Goal: Task Accomplishment & Management: Use online tool/utility

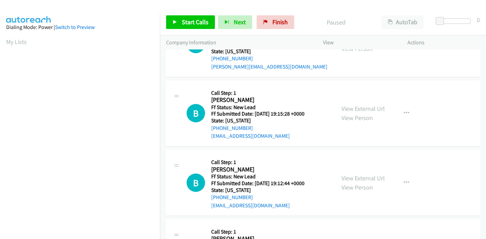
scroll to position [14, 0]
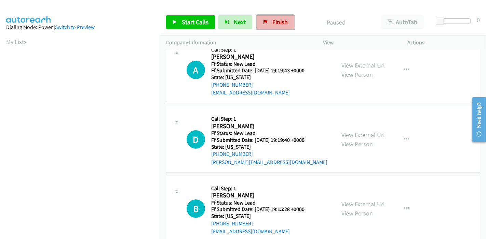
click at [273, 19] on span "Finish" at bounding box center [279, 22] width 15 height 8
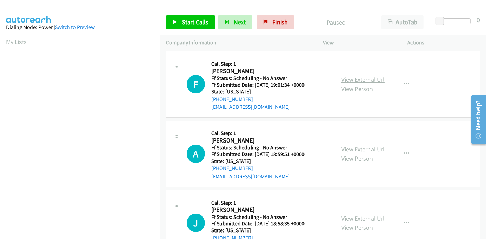
click at [355, 81] on link "View External Url" at bounding box center [362, 80] width 43 height 8
click at [357, 148] on link "View External Url" at bounding box center [362, 149] width 43 height 8
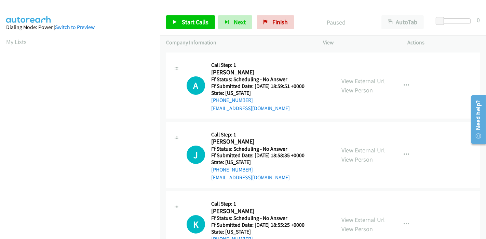
scroll to position [76, 0]
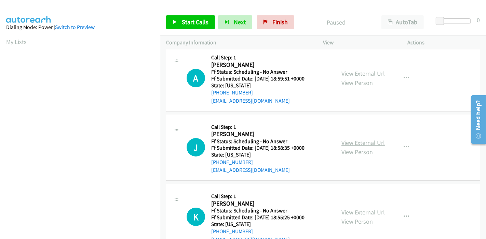
click at [355, 145] on link "View External Url" at bounding box center [362, 143] width 43 height 8
click at [345, 211] on link "View External Url" at bounding box center [362, 213] width 43 height 8
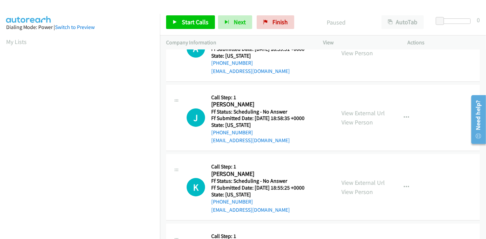
scroll to position [190, 0]
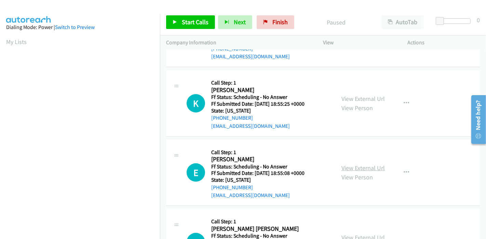
click at [347, 169] on link "View External Url" at bounding box center [362, 168] width 43 height 8
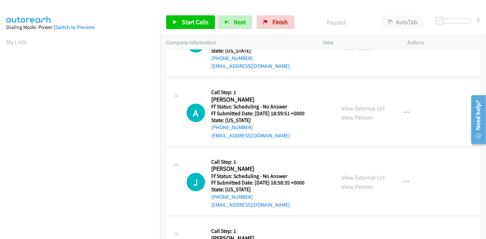
scroll to position [0, 0]
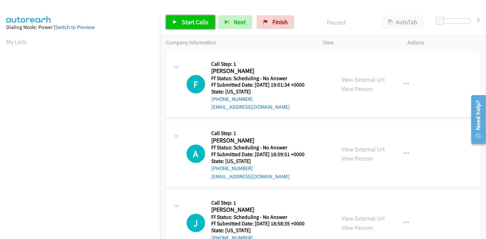
click at [180, 24] on link "Start Calls" at bounding box center [190, 22] width 49 height 14
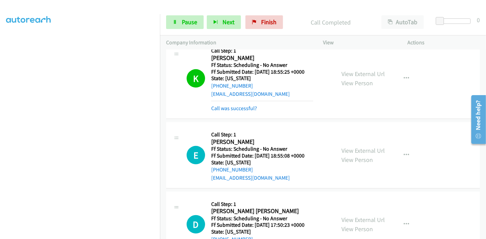
scroll to position [303, 0]
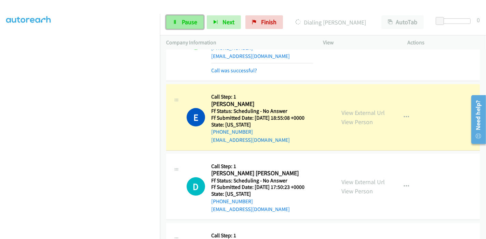
click at [178, 25] on link "Pause" at bounding box center [185, 22] width 38 height 14
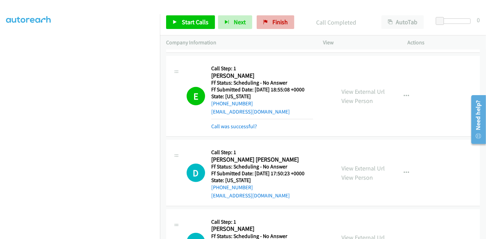
scroll to position [342, 0]
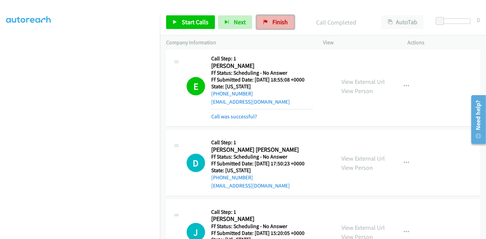
click at [269, 21] on link "Finish" at bounding box center [275, 22] width 38 height 14
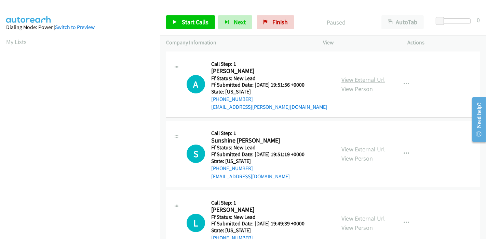
click at [349, 78] on link "View External Url" at bounding box center [362, 80] width 43 height 8
click at [345, 147] on link "View External Url" at bounding box center [362, 149] width 43 height 8
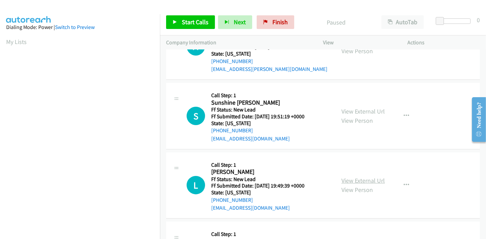
click at [352, 180] on link "View External Url" at bounding box center [362, 181] width 43 height 8
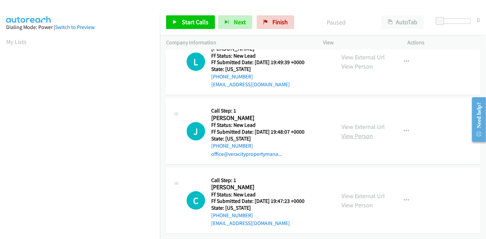
scroll to position [166, 0]
click at [351, 124] on link "View External Url" at bounding box center [362, 127] width 43 height 8
click at [361, 192] on link "View External Url" at bounding box center [362, 196] width 43 height 8
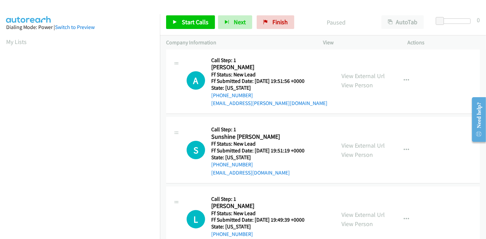
scroll to position [0, 0]
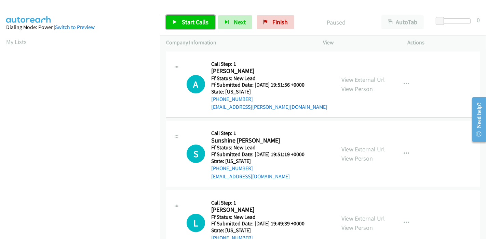
click at [173, 23] on icon at bounding box center [174, 22] width 5 height 5
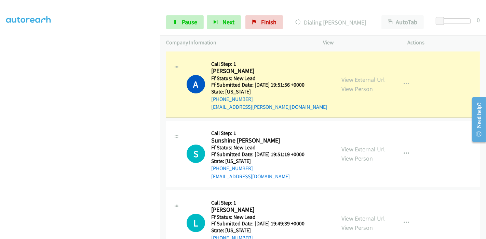
scroll to position [144, 0]
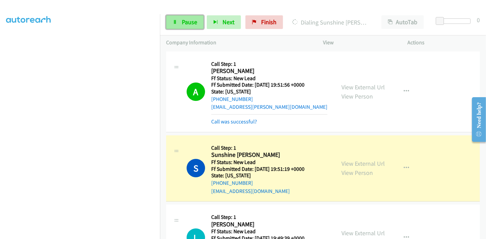
click at [182, 20] on span "Pause" at bounding box center [189, 22] width 15 height 8
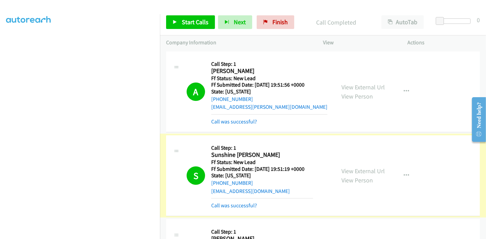
click at [234, 207] on link "Call was successful?" at bounding box center [234, 206] width 46 height 6
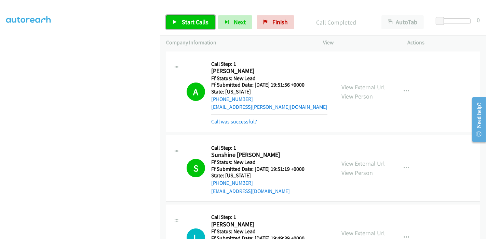
click at [186, 23] on span "Start Calls" at bounding box center [195, 22] width 27 height 8
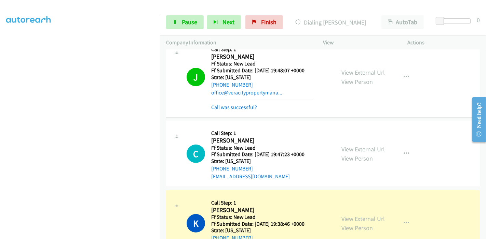
scroll to position [264, 0]
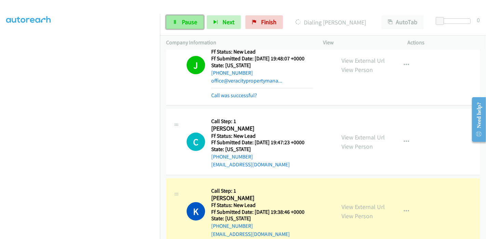
click at [185, 20] on span "Pause" at bounding box center [189, 22] width 15 height 8
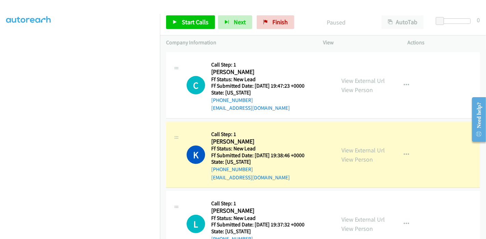
scroll to position [340, 0]
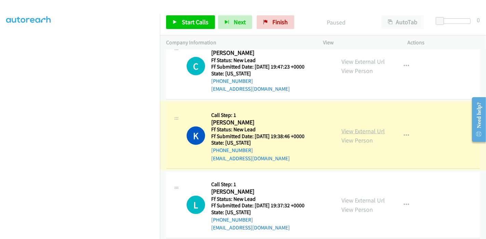
click at [357, 132] on link "View External Url" at bounding box center [362, 131] width 43 height 8
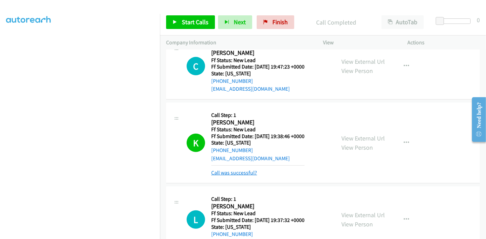
click at [230, 174] on link "Call was successful?" at bounding box center [234, 173] width 46 height 6
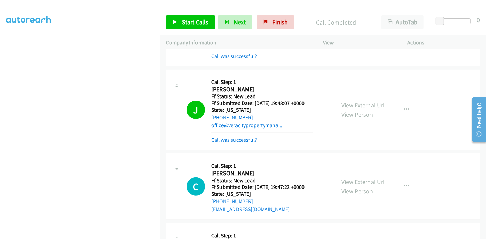
scroll to position [188, 0]
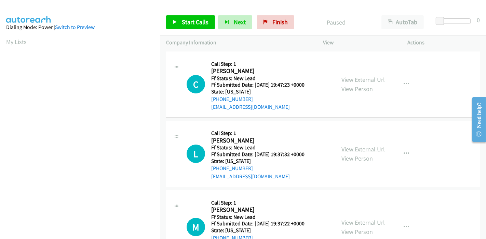
click at [359, 148] on link "View External Url" at bounding box center [362, 149] width 43 height 8
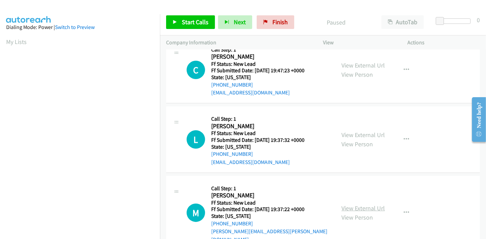
scroll to position [27, 0]
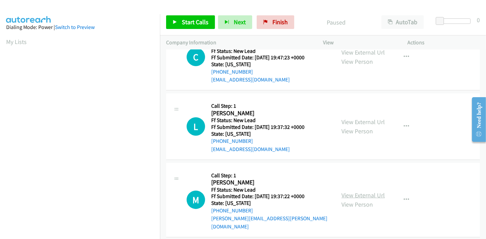
click at [355, 192] on link "View External Url" at bounding box center [362, 196] width 43 height 8
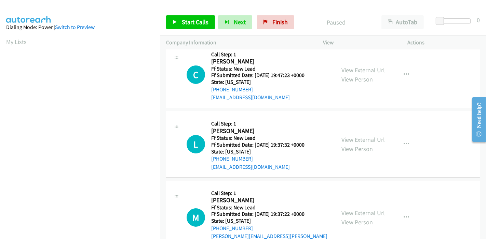
scroll to position [0, 0]
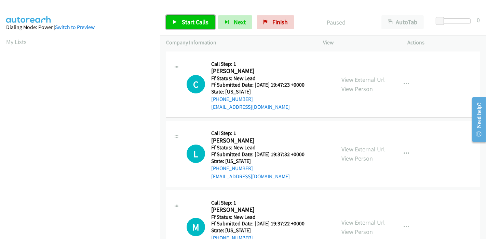
click at [178, 18] on link "Start Calls" at bounding box center [190, 22] width 49 height 14
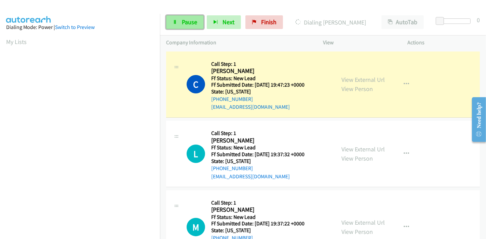
click at [179, 24] on link "Pause" at bounding box center [185, 22] width 38 height 14
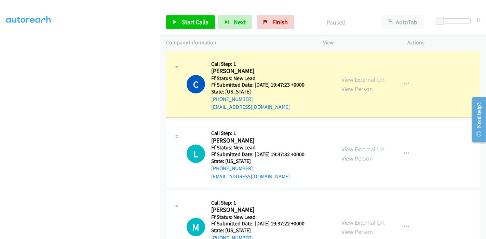
scroll to position [144, 0]
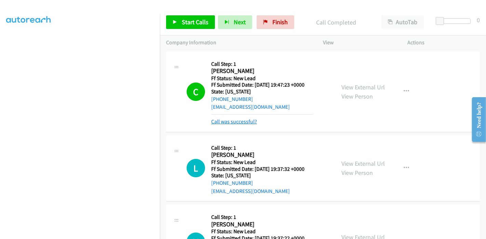
click at [242, 119] on link "Call was successful?" at bounding box center [234, 122] width 46 height 6
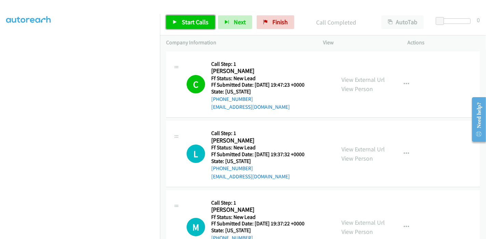
click at [181, 22] on link "Start Calls" at bounding box center [190, 22] width 49 height 14
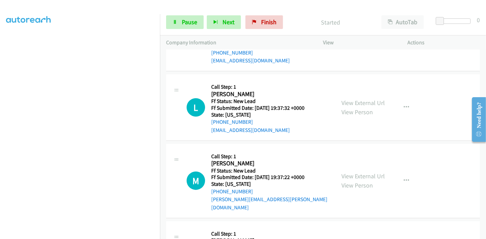
scroll to position [38, 0]
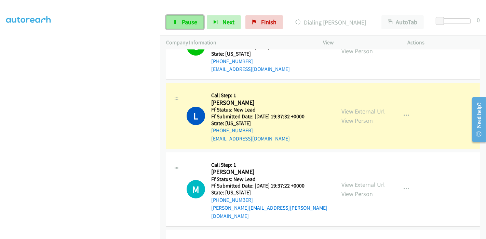
click at [189, 17] on link "Pause" at bounding box center [185, 22] width 38 height 14
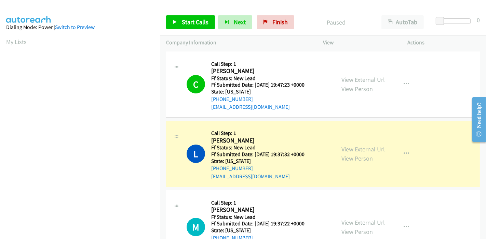
scroll to position [144, 0]
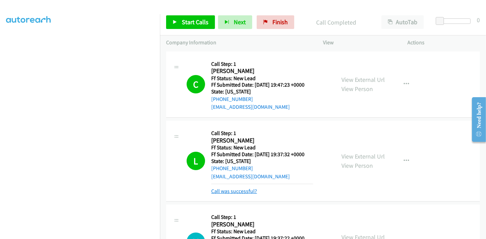
click at [251, 193] on link "Call was successful?" at bounding box center [234, 191] width 46 height 6
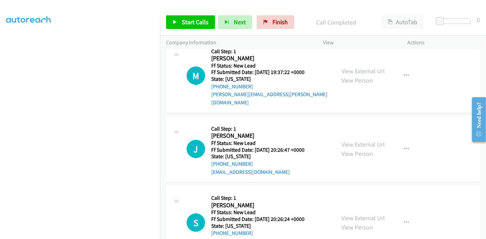
scroll to position [76, 0]
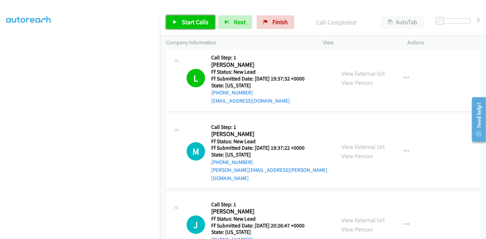
click at [193, 25] on span "Start Calls" at bounding box center [195, 22] width 27 height 8
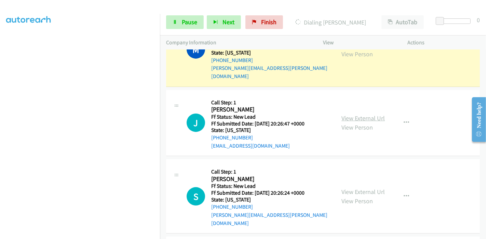
scroll to position [190, 0]
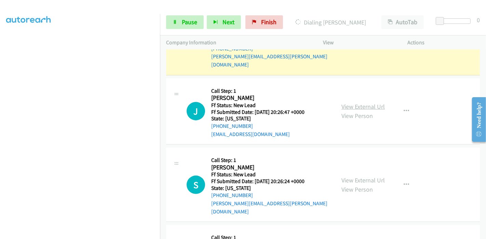
click at [355, 103] on link "View External Url" at bounding box center [362, 107] width 43 height 8
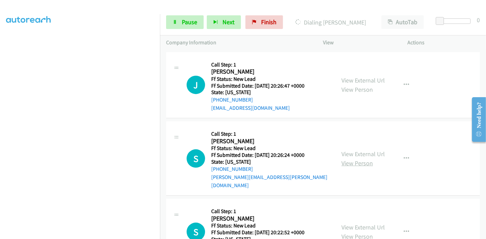
scroll to position [227, 0]
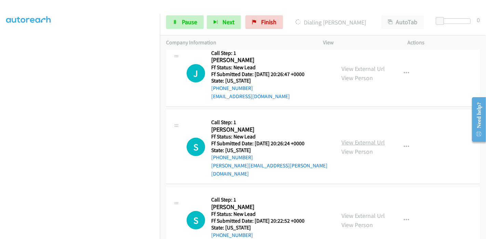
click at [350, 139] on link "View External Url" at bounding box center [362, 143] width 43 height 8
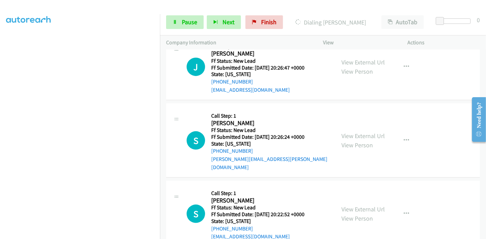
scroll to position [236, 0]
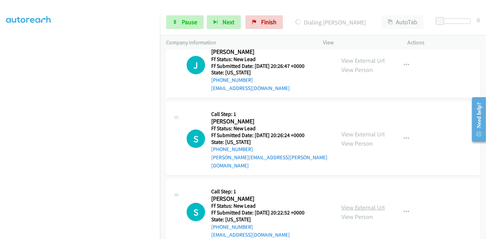
click at [344, 204] on link "View External Url" at bounding box center [362, 208] width 43 height 8
click at [176, 19] on link "Pause" at bounding box center [185, 22] width 38 height 14
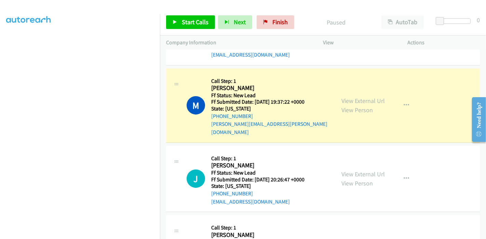
scroll to position [84, 0]
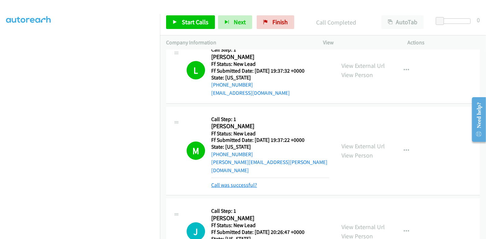
click at [222, 182] on link "Call was successful?" at bounding box center [234, 185] width 46 height 6
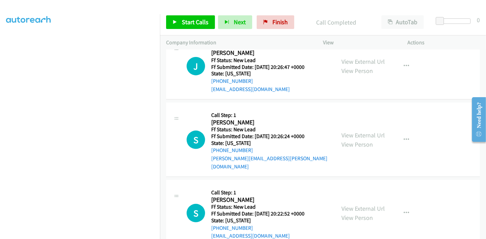
scroll to position [236, 0]
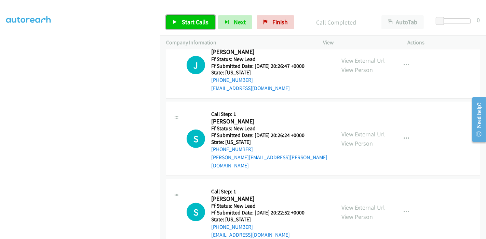
click at [174, 16] on link "Start Calls" at bounding box center [190, 22] width 49 height 14
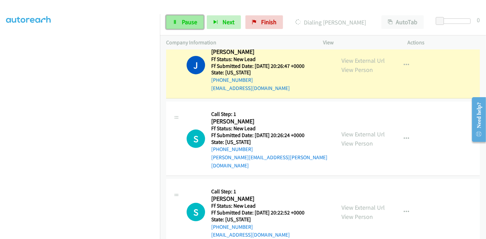
click at [170, 19] on link "Pause" at bounding box center [185, 22] width 38 height 14
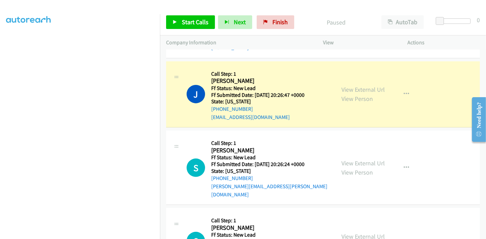
scroll to position [160, 0]
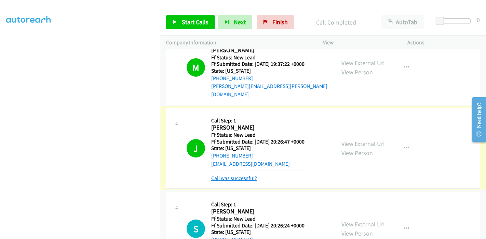
click at [221, 175] on link "Call was successful?" at bounding box center [234, 178] width 46 height 6
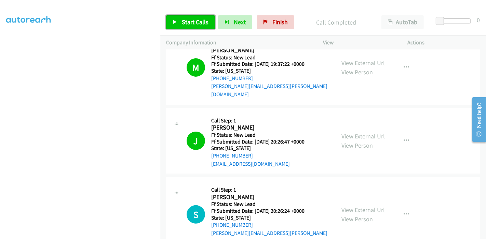
click at [199, 20] on span "Start Calls" at bounding box center [195, 22] width 27 height 8
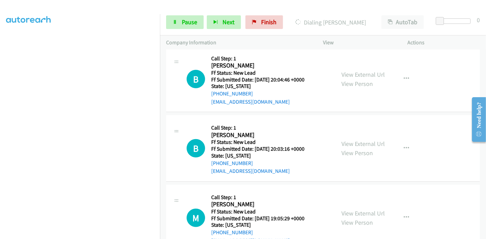
scroll to position [444, 0]
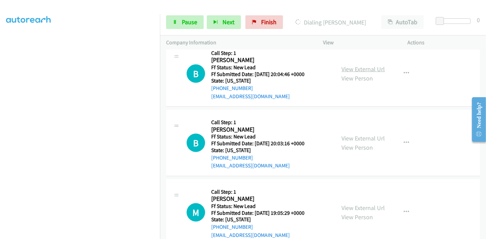
click at [365, 65] on link "View External Url" at bounding box center [362, 69] width 43 height 8
click at [362, 135] on link "View External Url" at bounding box center [362, 139] width 43 height 8
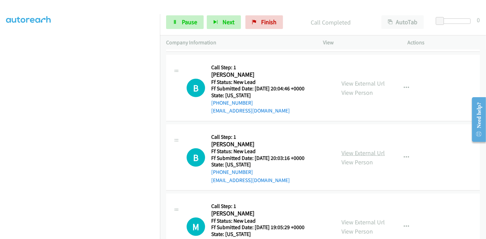
scroll to position [458, 0]
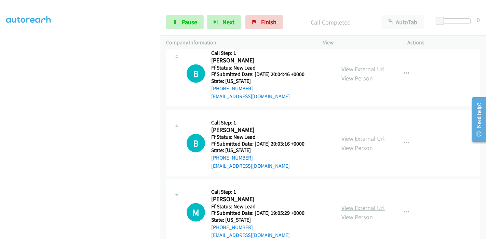
click at [345, 204] on link "View External Url" at bounding box center [362, 208] width 43 height 8
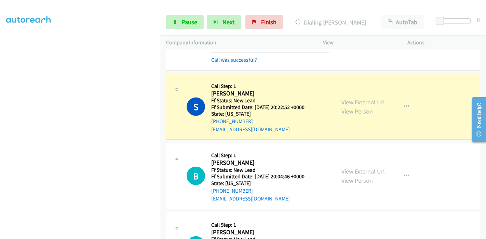
scroll to position [344, 0]
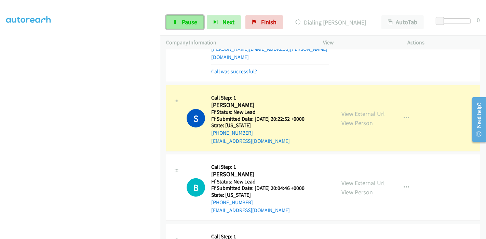
click at [182, 17] on link "Pause" at bounding box center [185, 22] width 38 height 14
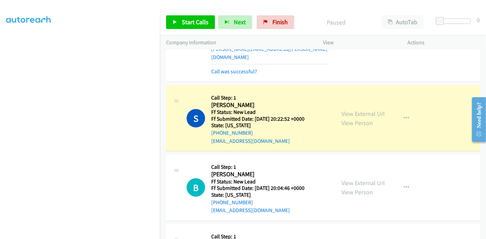
scroll to position [144, 0]
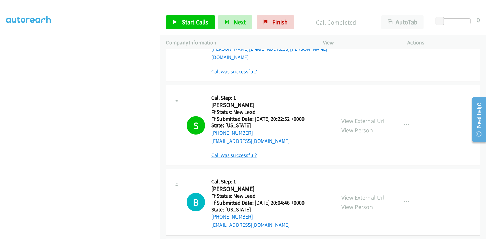
click at [252, 152] on link "Call was successful?" at bounding box center [234, 155] width 46 height 6
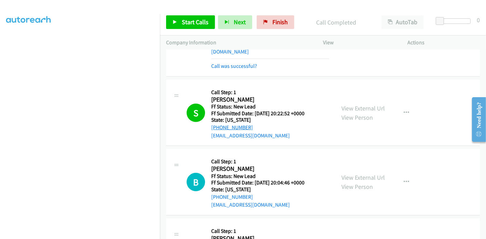
scroll to position [458, 0]
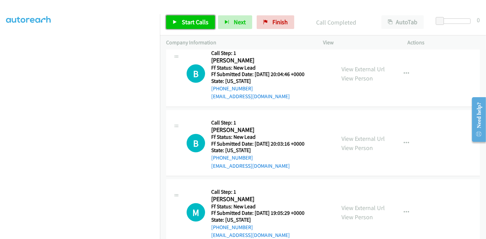
click at [197, 18] on span "Start Calls" at bounding box center [195, 22] width 27 height 8
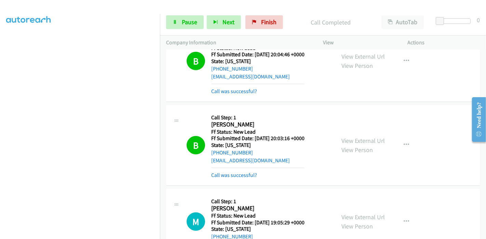
scroll to position [487, 0]
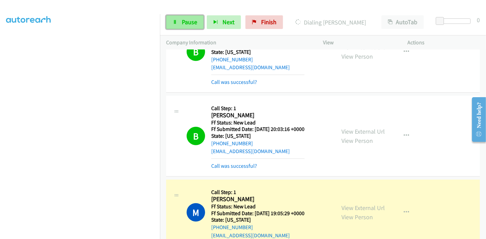
click at [178, 22] on link "Pause" at bounding box center [185, 22] width 38 height 14
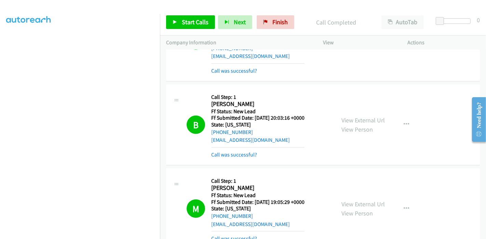
scroll to position [533, 0]
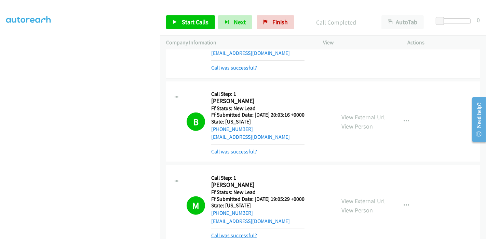
click at [237, 233] on link "Call was successful?" at bounding box center [234, 236] width 46 height 6
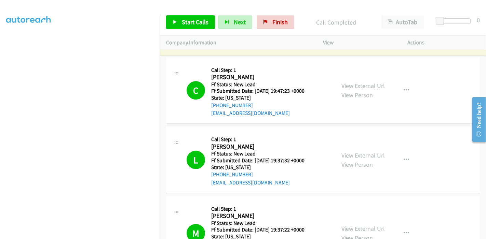
scroll to position [0, 0]
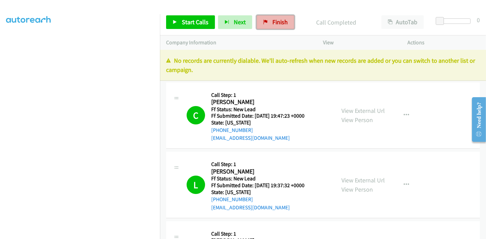
click at [274, 22] on span "Finish" at bounding box center [279, 22] width 15 height 8
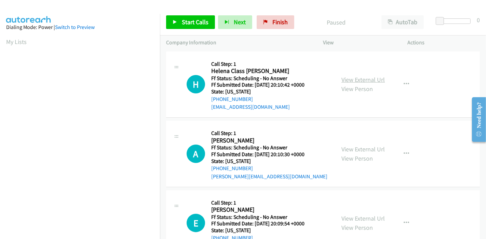
click at [367, 81] on link "View External Url" at bounding box center [362, 80] width 43 height 8
click at [355, 149] on link "View External Url" at bounding box center [362, 149] width 43 height 8
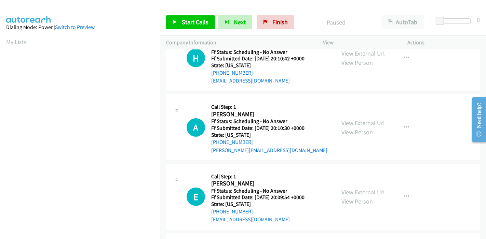
scroll to position [38, 0]
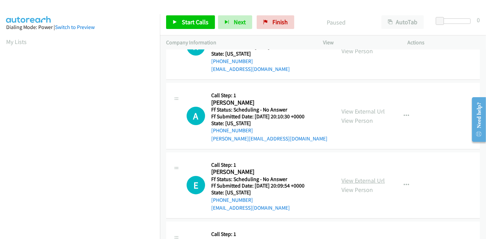
click at [351, 179] on link "View External Url" at bounding box center [362, 181] width 43 height 8
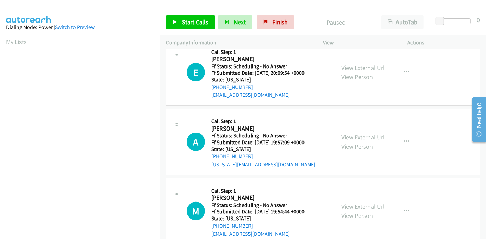
scroll to position [152, 0]
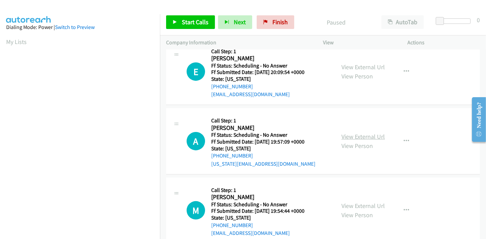
click at [343, 134] on link "View External Url" at bounding box center [362, 137] width 43 height 8
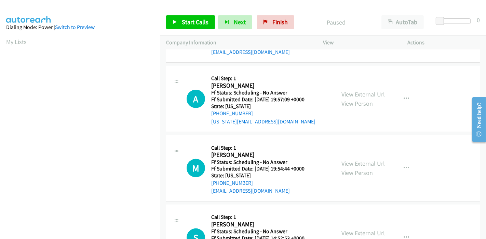
scroll to position [227, 0]
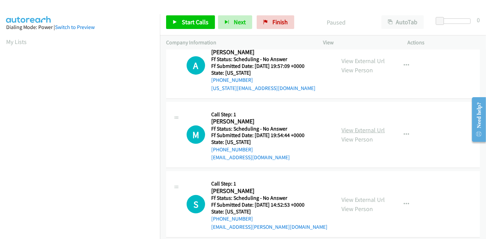
click at [359, 131] on link "View External Url" at bounding box center [362, 130] width 43 height 8
click at [179, 21] on link "Start Calls" at bounding box center [190, 22] width 49 height 14
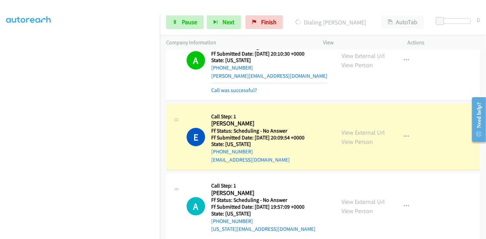
scroll to position [152, 0]
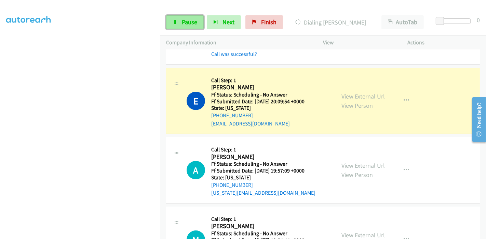
click at [184, 20] on span "Pause" at bounding box center [189, 22] width 15 height 8
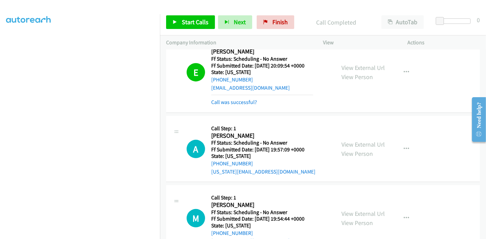
scroll to position [190, 0]
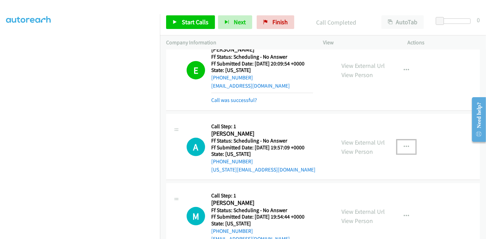
click at [403, 145] on icon "button" at bounding box center [405, 146] width 5 height 5
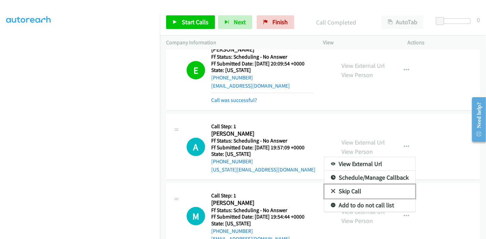
click at [365, 189] on link "Skip Call" at bounding box center [369, 192] width 91 height 14
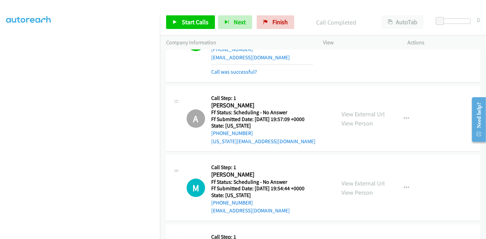
scroll to position [227, 0]
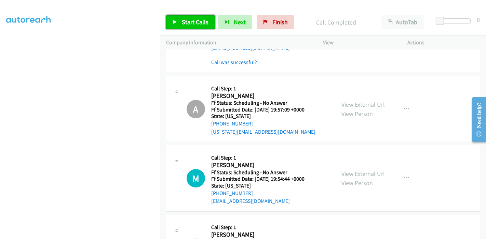
click at [188, 19] on span "Start Calls" at bounding box center [195, 22] width 27 height 8
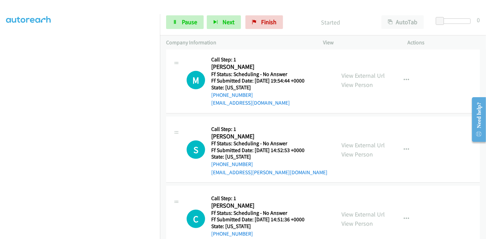
scroll to position [342, 0]
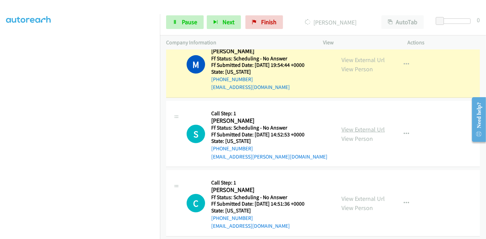
click at [371, 131] on link "View External Url" at bounding box center [362, 130] width 43 height 8
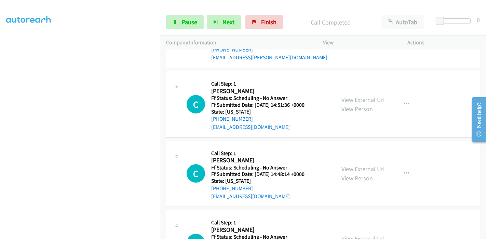
scroll to position [470, 0]
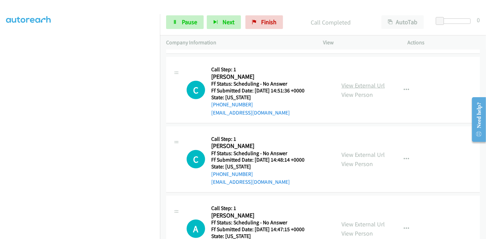
click at [363, 82] on link "View External Url" at bounding box center [362, 86] width 43 height 8
click at [353, 154] on link "View External Url" at bounding box center [362, 155] width 43 height 8
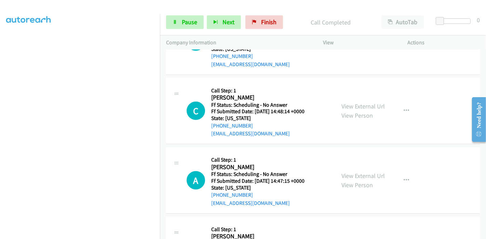
scroll to position [545, 0]
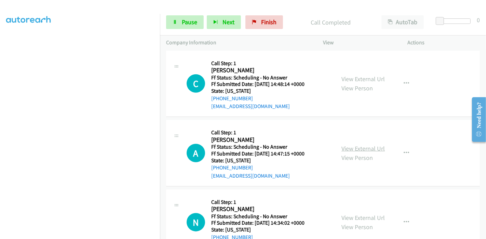
click at [343, 148] on link "View External Url" at bounding box center [362, 149] width 43 height 8
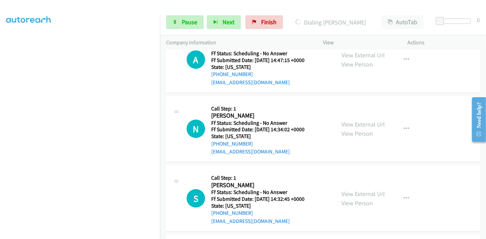
scroll to position [659, 0]
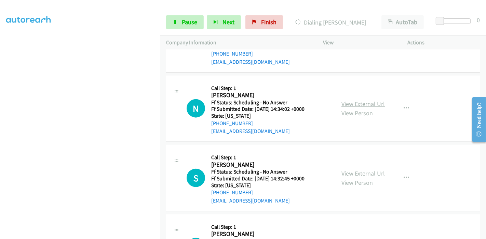
click at [359, 105] on link "View External Url" at bounding box center [362, 104] width 43 height 8
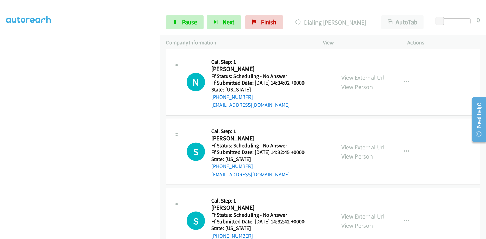
scroll to position [697, 0]
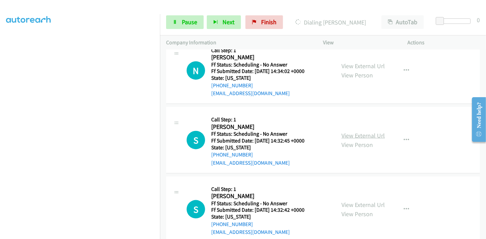
click at [351, 132] on link "View External Url" at bounding box center [362, 136] width 43 height 8
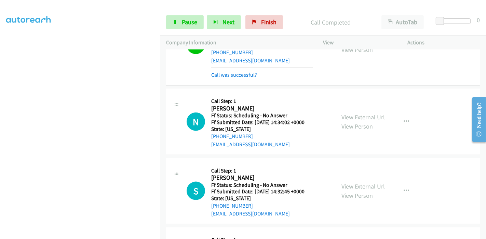
scroll to position [144, 0]
click at [176, 19] on link "Pause" at bounding box center [185, 22] width 38 height 14
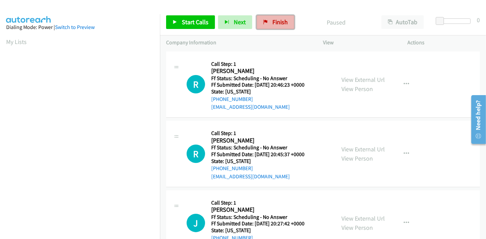
click at [260, 20] on link "Finish" at bounding box center [275, 22] width 38 height 14
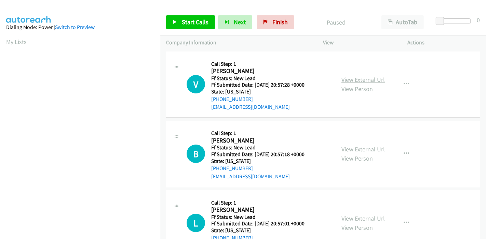
click at [351, 77] on link "View External Url" at bounding box center [362, 80] width 43 height 8
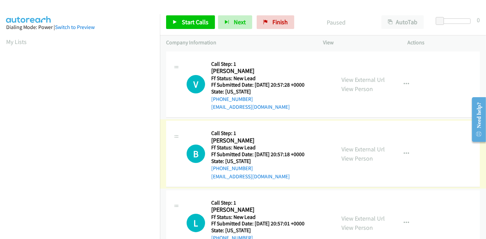
click at [355, 147] on link "View External Url" at bounding box center [362, 149] width 43 height 8
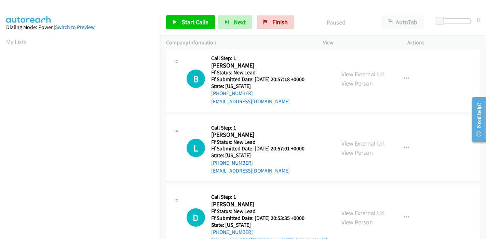
scroll to position [76, 0]
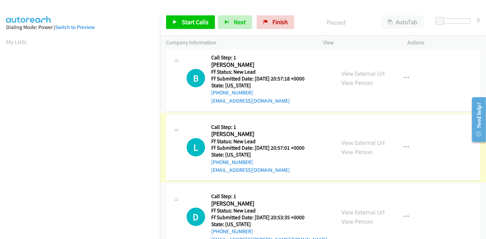
click at [353, 144] on link "View External Url" at bounding box center [362, 143] width 43 height 8
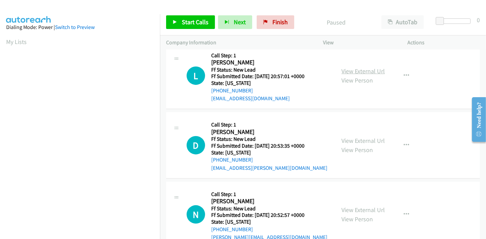
scroll to position [152, 0]
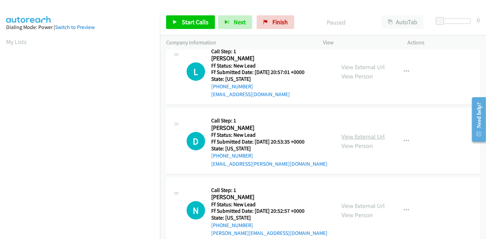
click at [350, 138] on link "View External Url" at bounding box center [362, 137] width 43 height 8
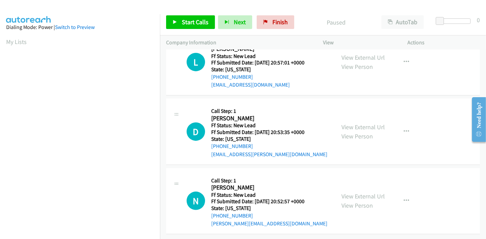
scroll to position [166, 0]
click at [347, 193] on link "View External Url" at bounding box center [362, 196] width 43 height 8
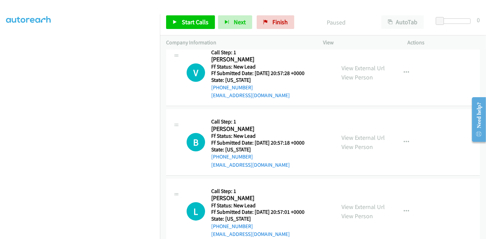
scroll to position [0, 0]
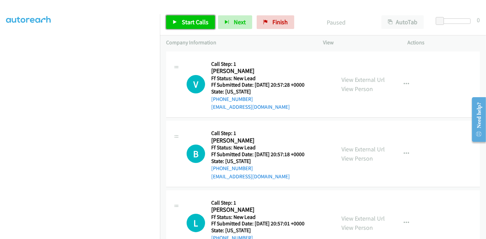
click at [177, 23] on icon at bounding box center [174, 22] width 5 height 5
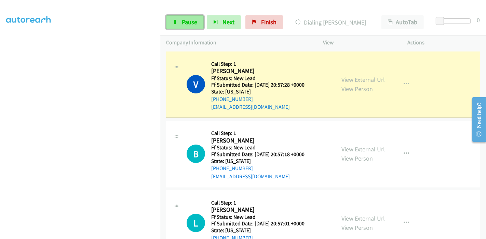
click at [180, 23] on link "Pause" at bounding box center [185, 22] width 38 height 14
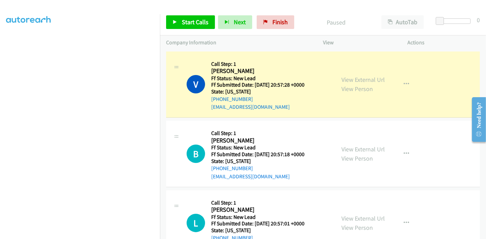
scroll to position [144, 0]
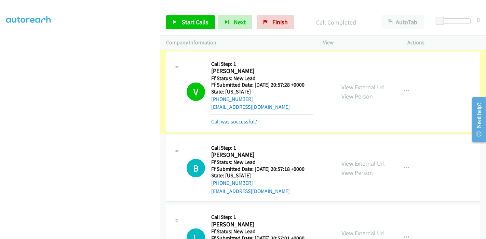
click at [228, 121] on link "Call was successful?" at bounding box center [234, 122] width 46 height 6
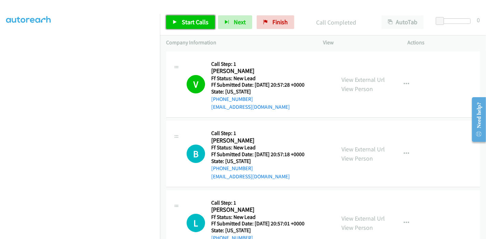
click at [196, 23] on span "Start Calls" at bounding box center [195, 22] width 27 height 8
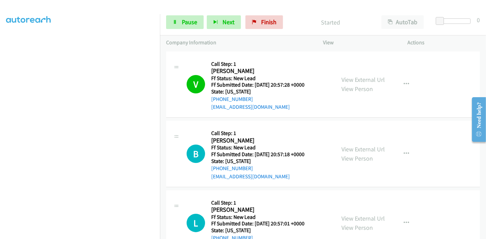
scroll to position [76, 0]
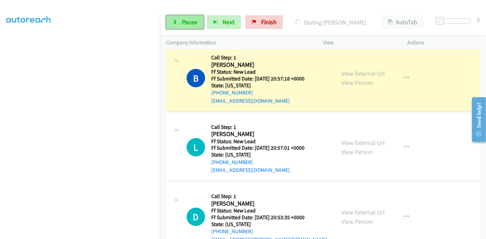
click at [171, 19] on link "Pause" at bounding box center [185, 22] width 38 height 14
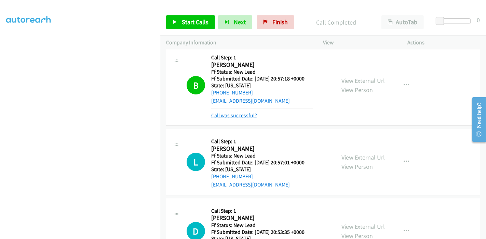
click at [241, 114] on link "Call was successful?" at bounding box center [234, 115] width 46 height 6
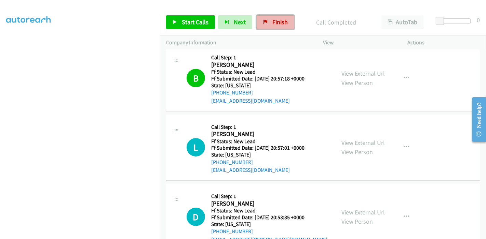
click at [277, 21] on span "Finish" at bounding box center [279, 22] width 15 height 8
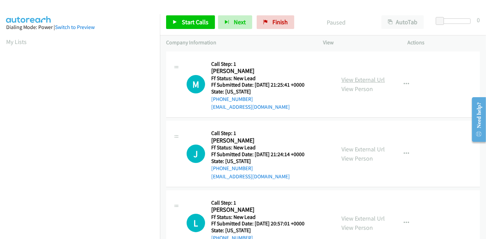
click at [374, 80] on link "View External Url" at bounding box center [362, 80] width 43 height 8
click at [350, 146] on link "View External Url" at bounding box center [362, 149] width 43 height 8
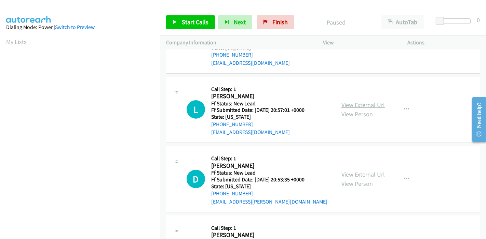
click at [358, 104] on link "View External Url" at bounding box center [362, 105] width 43 height 8
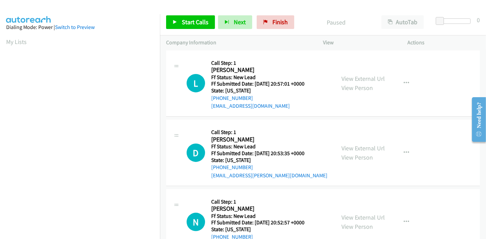
scroll to position [166, 0]
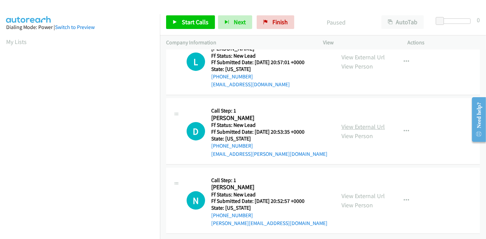
click at [345, 123] on link "View External Url" at bounding box center [362, 127] width 43 height 8
click at [342, 192] on link "View External Url" at bounding box center [362, 196] width 43 height 8
click at [192, 18] on link "Start Calls" at bounding box center [190, 22] width 49 height 14
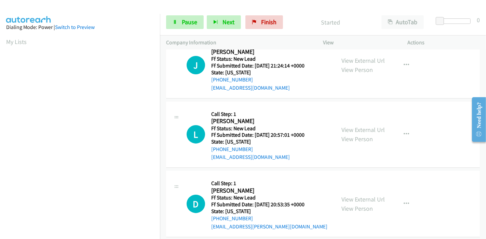
scroll to position [0, 0]
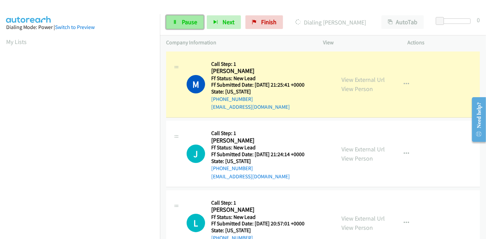
click at [177, 21] on link "Pause" at bounding box center [185, 22] width 38 height 14
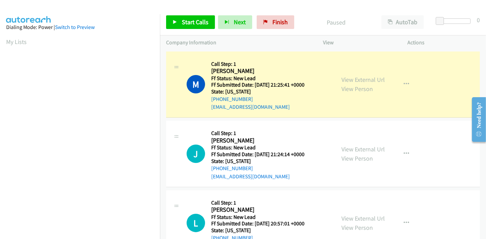
scroll to position [144, 0]
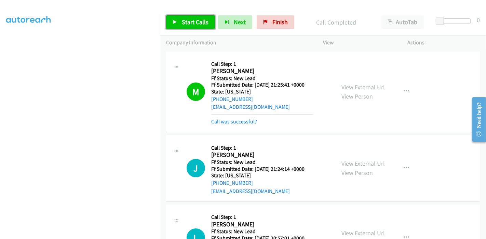
click at [183, 25] on span "Start Calls" at bounding box center [195, 22] width 27 height 8
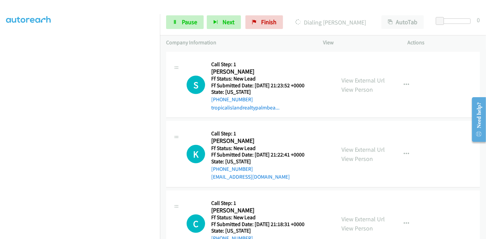
scroll to position [392, 0]
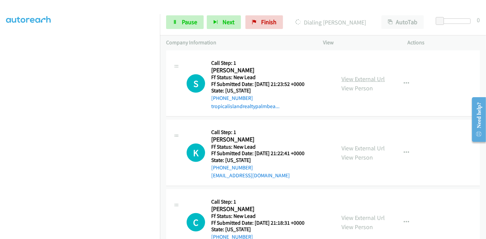
click at [372, 80] on link "View External Url" at bounding box center [362, 79] width 43 height 8
click at [362, 146] on link "View External Url" at bounding box center [362, 148] width 43 height 8
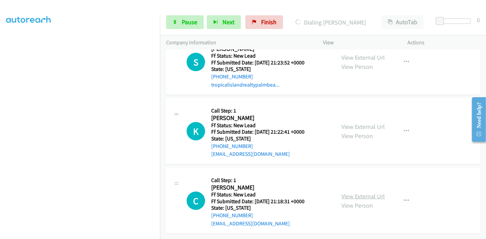
click at [352, 193] on link "View External Url" at bounding box center [362, 197] width 43 height 8
click at [176, 22] on icon at bounding box center [174, 22] width 5 height 5
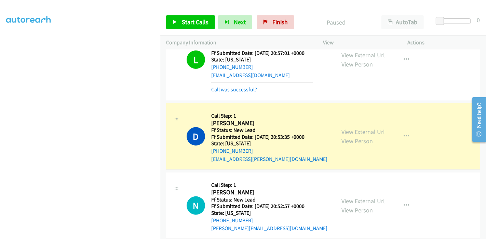
scroll to position [30, 0]
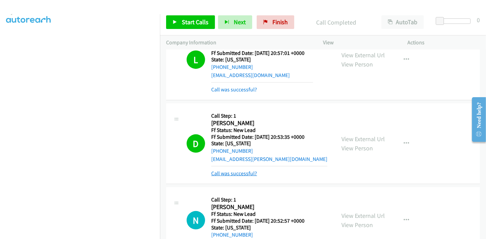
click at [240, 173] on link "Call was successful?" at bounding box center [234, 173] width 46 height 6
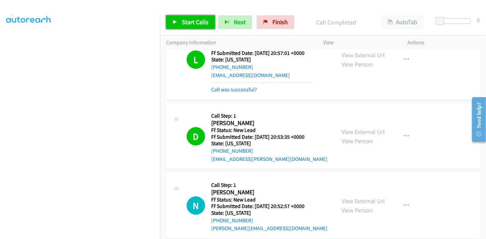
click at [201, 25] on span "Start Calls" at bounding box center [195, 22] width 27 height 8
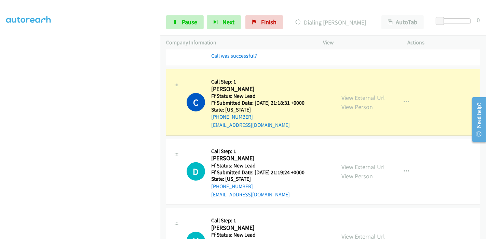
scroll to position [503, 0]
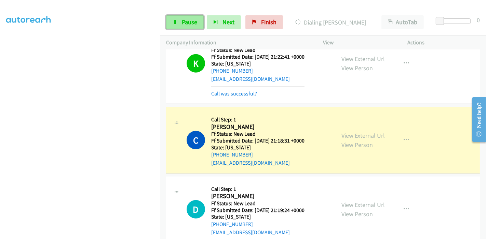
click at [186, 19] on span "Pause" at bounding box center [189, 22] width 15 height 8
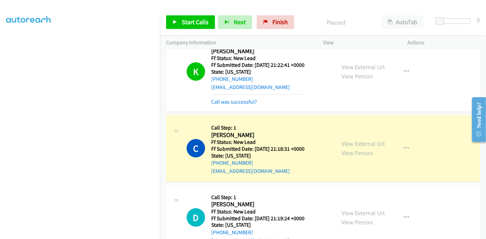
scroll to position [465, 0]
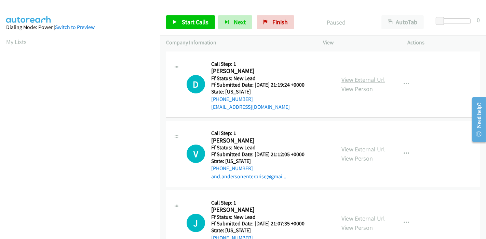
click at [367, 81] on link "View External Url" at bounding box center [362, 80] width 43 height 8
click at [344, 149] on link "View External Url" at bounding box center [362, 149] width 43 height 8
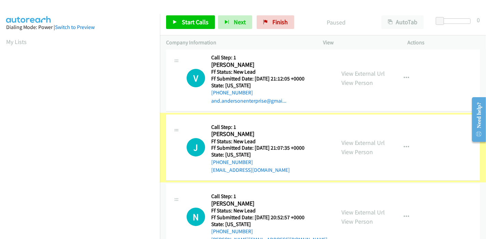
scroll to position [76, 0]
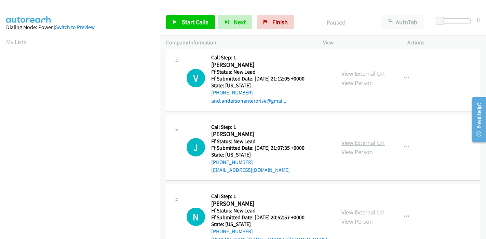
click at [353, 143] on link "View External Url" at bounding box center [362, 143] width 43 height 8
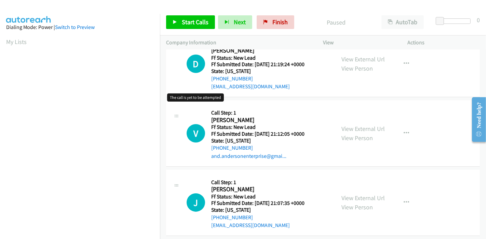
scroll to position [0, 0]
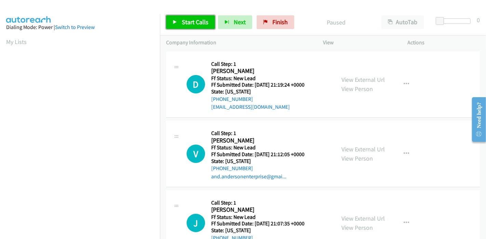
click at [173, 22] on icon at bounding box center [174, 22] width 5 height 5
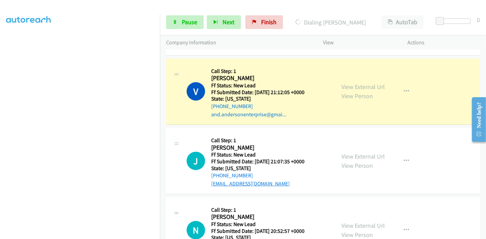
scroll to position [36, 0]
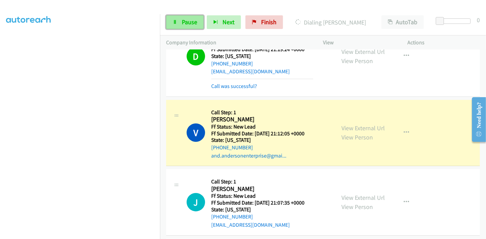
click at [185, 22] on span "Pause" at bounding box center [189, 22] width 15 height 8
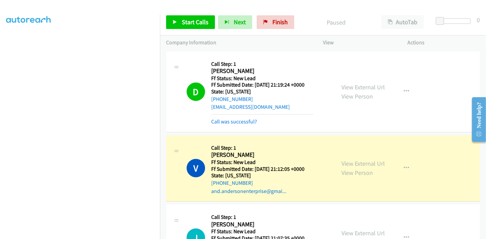
scroll to position [144, 0]
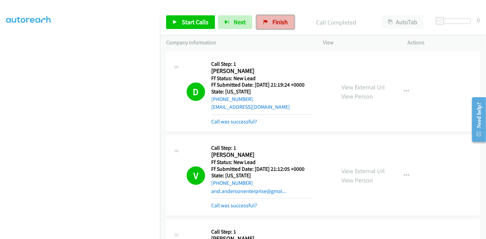
click at [272, 23] on span "Finish" at bounding box center [279, 22] width 15 height 8
